Goal: Find specific page/section: Find specific page/section

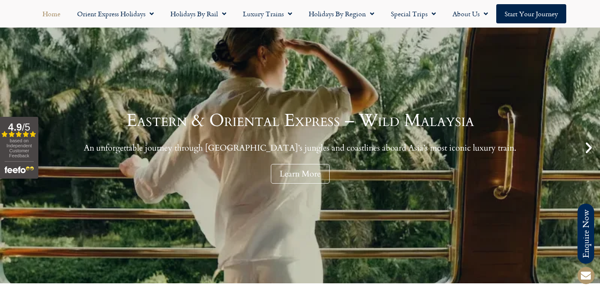
scroll to position [80, 0]
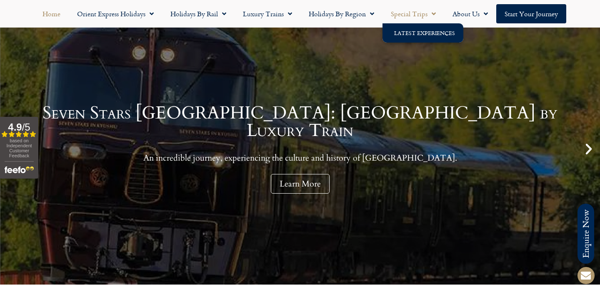
click at [422, 31] on link "Latest Experiences" at bounding box center [423, 32] width 81 height 19
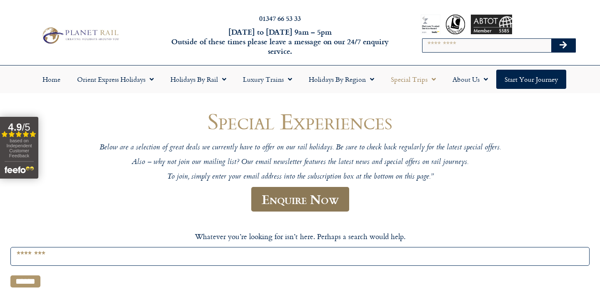
click at [298, 196] on link "Enquire Now" at bounding box center [300, 199] width 98 height 25
